Goal: Information Seeking & Learning: Learn about a topic

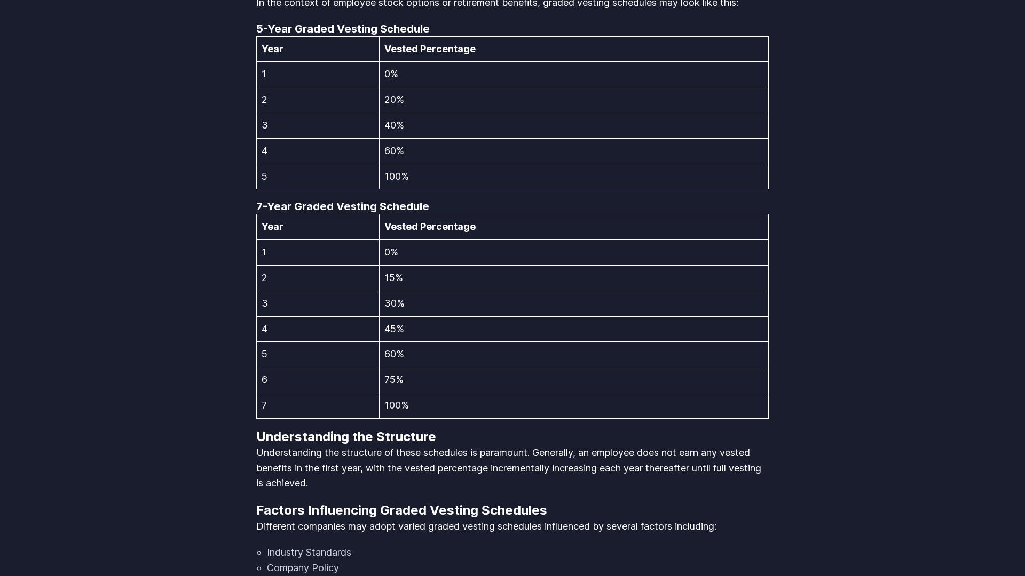
scroll to position [2216, 0]
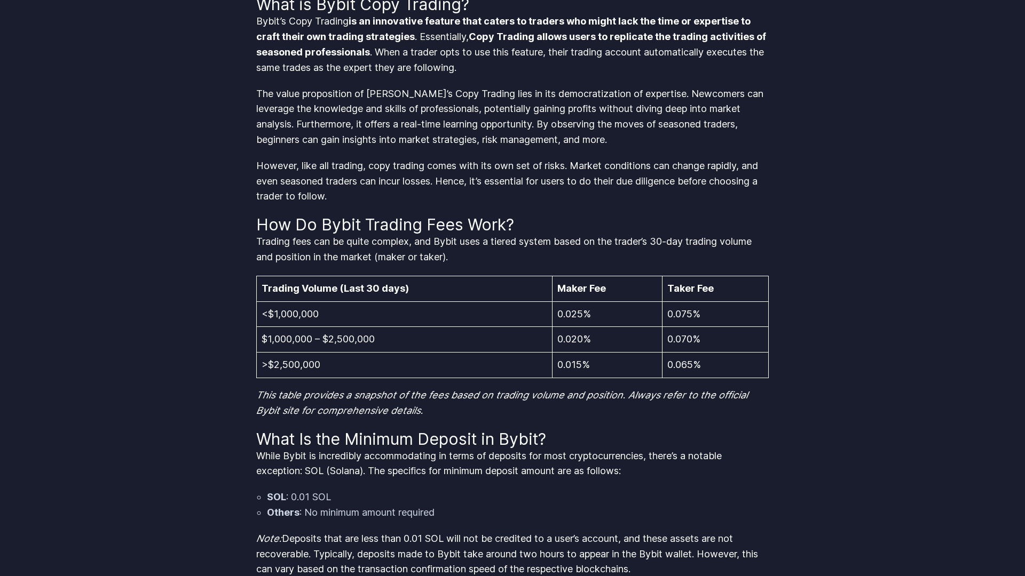
scroll to position [1662, 0]
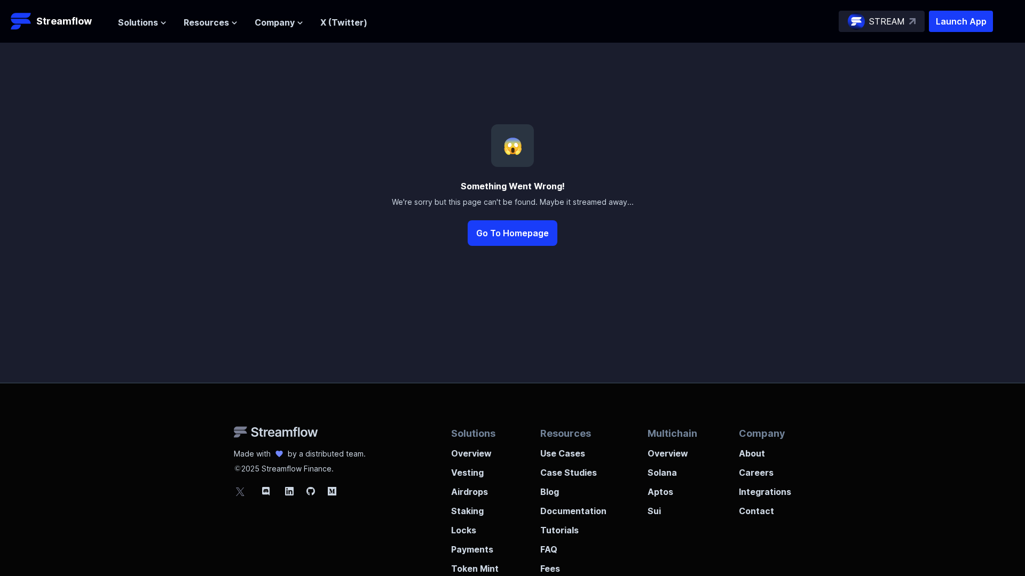
scroll to position [114, 0]
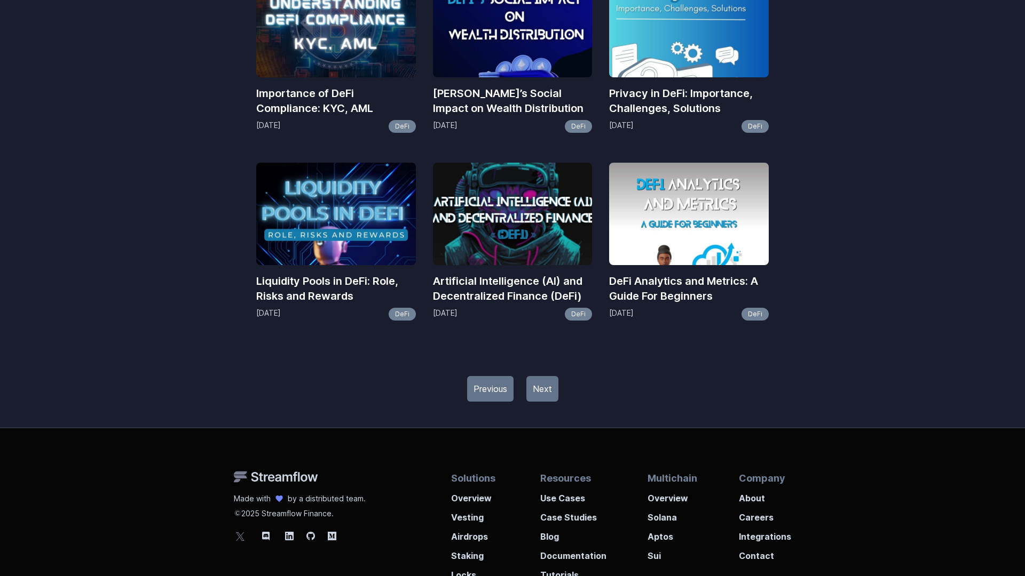
scroll to position [1267, 0]
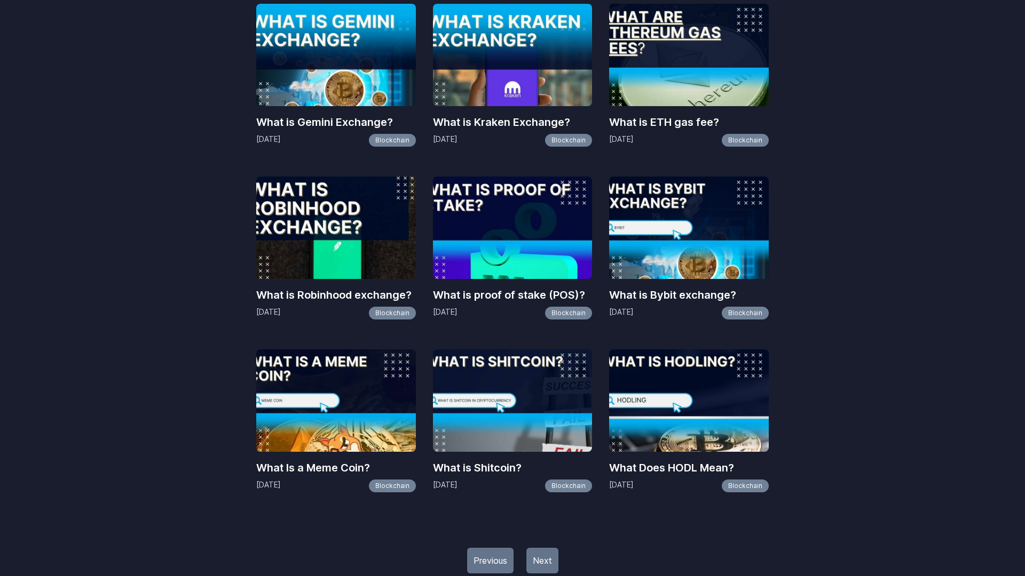
scroll to position [885, 0]
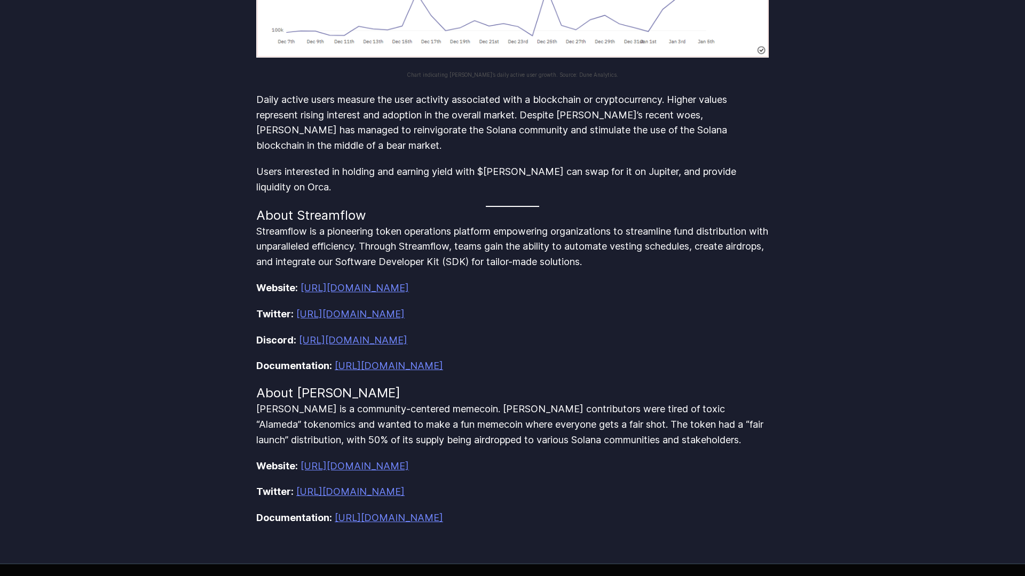
scroll to position [1395, 0]
